Goal: Find specific page/section

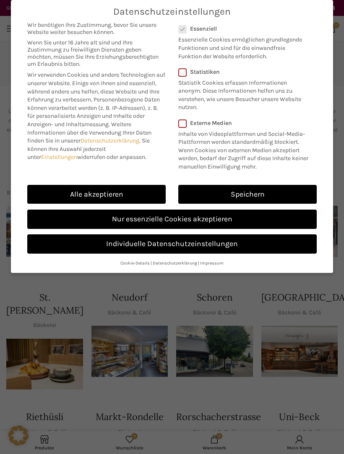
click at [132, 194] on link "Alle akzeptieren" at bounding box center [96, 194] width 138 height 19
checkbox input "true"
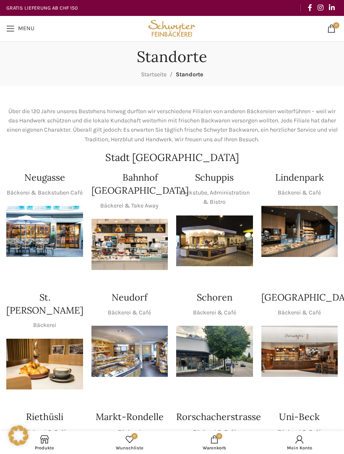
click at [226, 245] on img "1 / 1" at bounding box center [214, 241] width 77 height 51
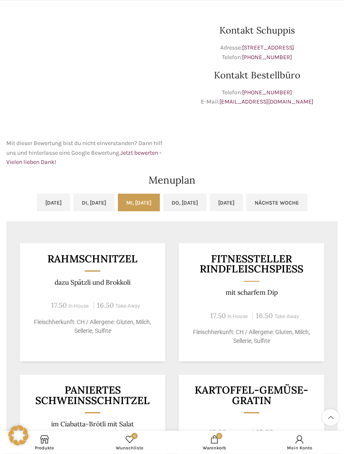
scroll to position [253, 0]
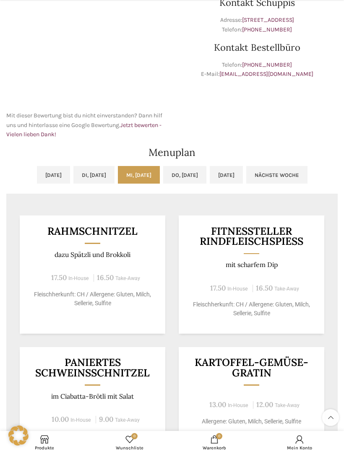
click at [243, 176] on link "[DATE]" at bounding box center [226, 175] width 33 height 18
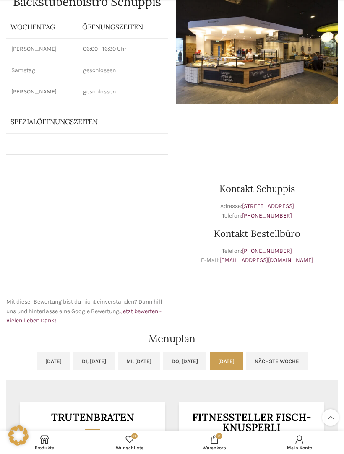
scroll to position [66, 0]
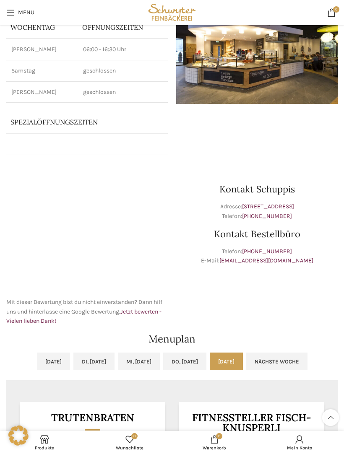
click at [146, 357] on link "Mi, [DATE]" at bounding box center [139, 362] width 42 height 18
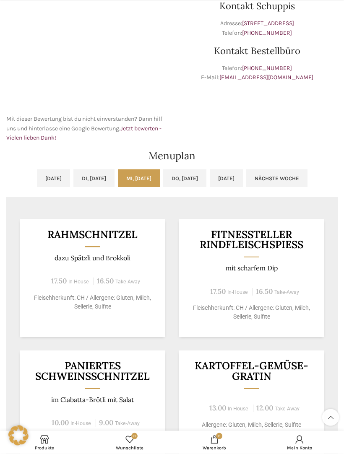
scroll to position [250, 0]
click at [202, 178] on link "Do, [DATE]" at bounding box center [184, 178] width 43 height 18
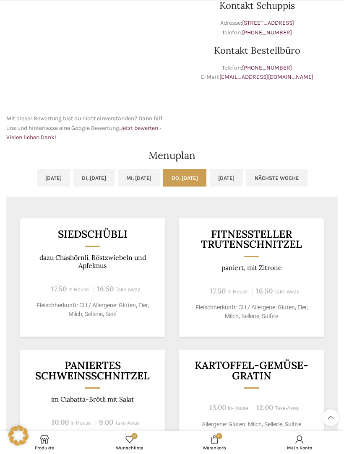
click at [307, 178] on link "Nächste Woche" at bounding box center [276, 178] width 61 height 18
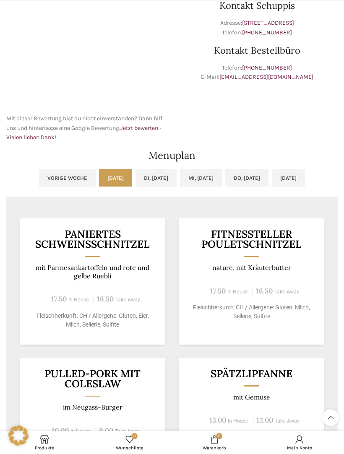
click at [305, 180] on link "[DATE]" at bounding box center [288, 178] width 33 height 18
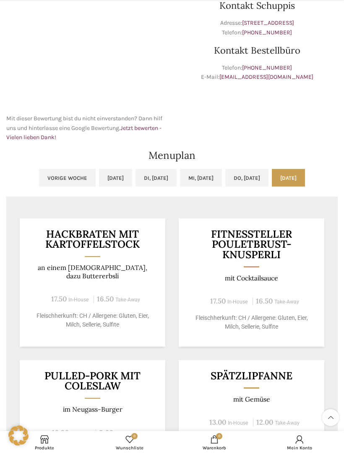
click at [203, 181] on link "Mi, [DATE]" at bounding box center [201, 178] width 42 height 18
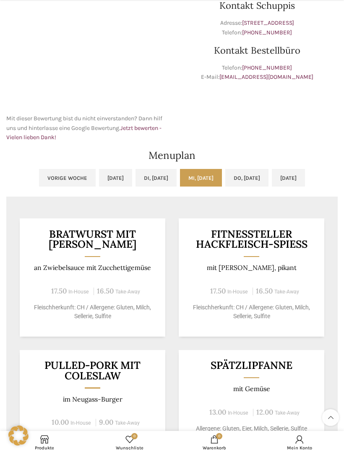
click at [146, 177] on link "Di, [DATE]" at bounding box center [155, 178] width 41 height 18
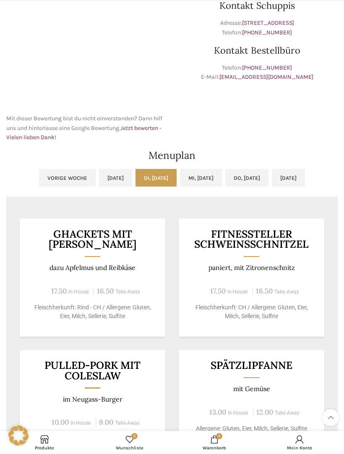
click at [99, 181] on link "[DATE]" at bounding box center [115, 178] width 33 height 18
